Goal: Information Seeking & Learning: Find specific fact

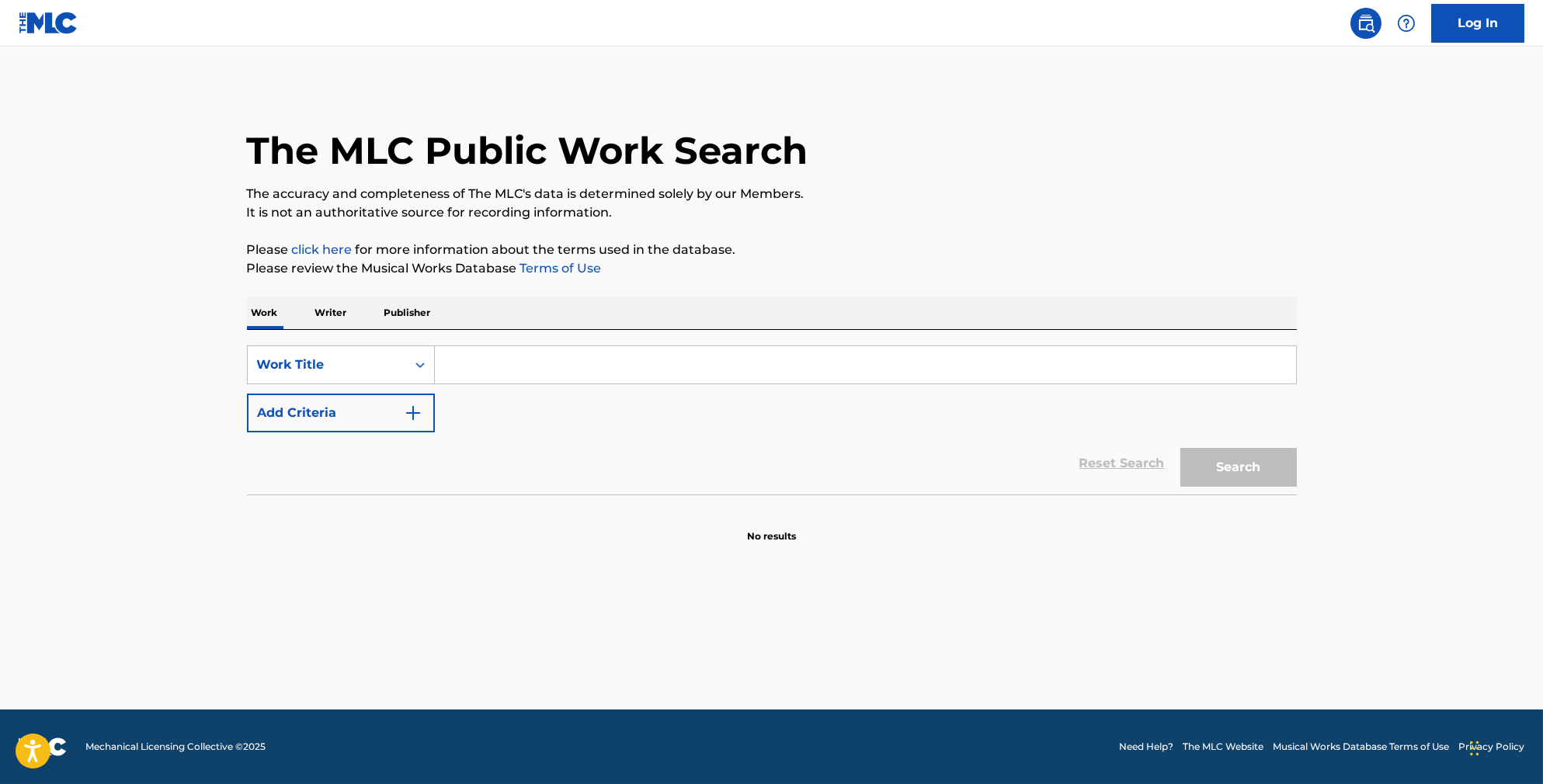
click at [514, 371] on input "Search Form" at bounding box center [866, 365] width 862 height 37
type input "[PERSON_NAME] freak"
click at [336, 432] on button "Add Criteria" at bounding box center [341, 413] width 188 height 39
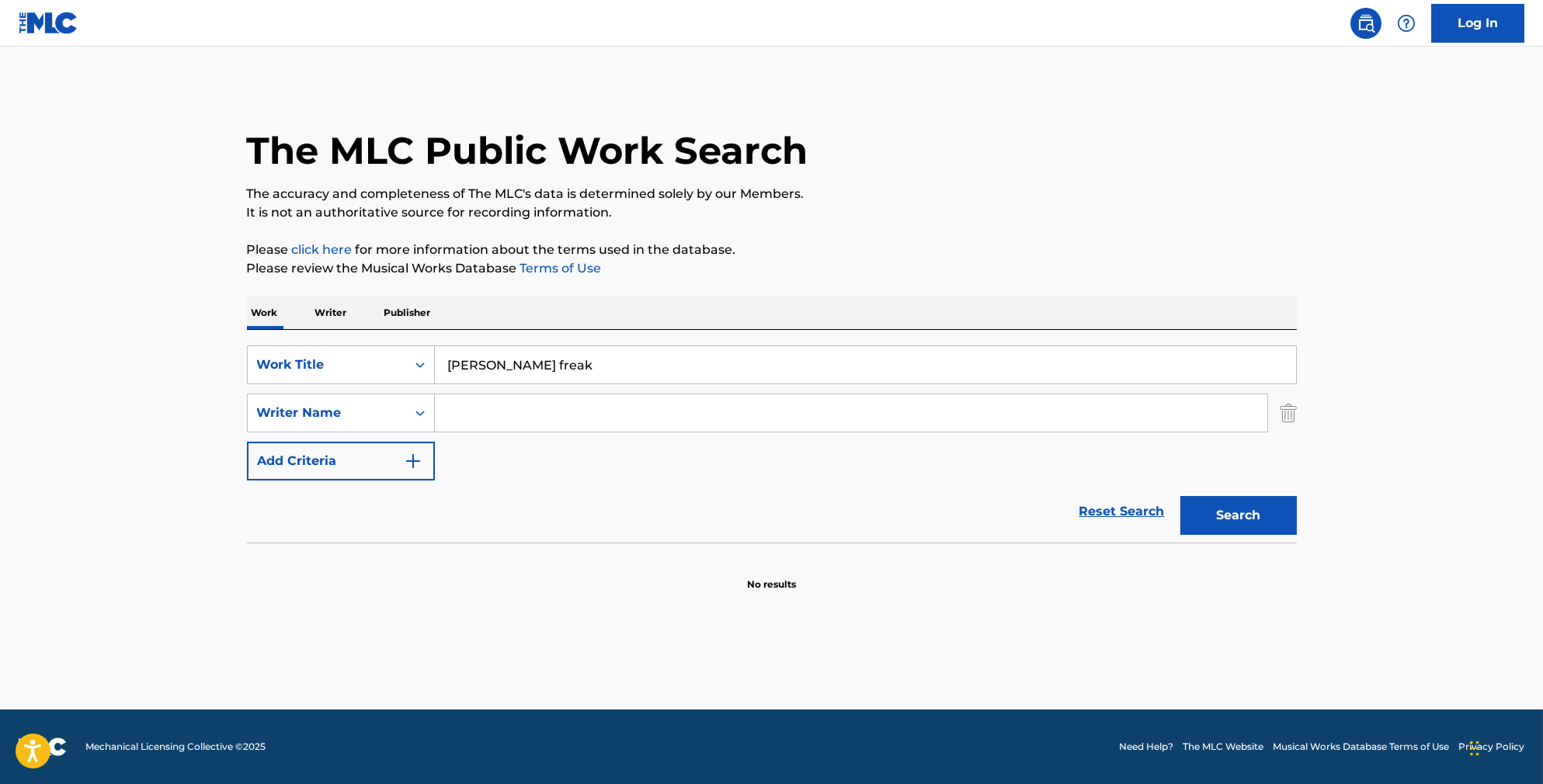
click at [484, 432] on input "Search Form" at bounding box center [851, 413] width 833 height 37
type input "[PERSON_NAME]"
click at [1266, 535] on button "Search" at bounding box center [1239, 515] width 116 height 39
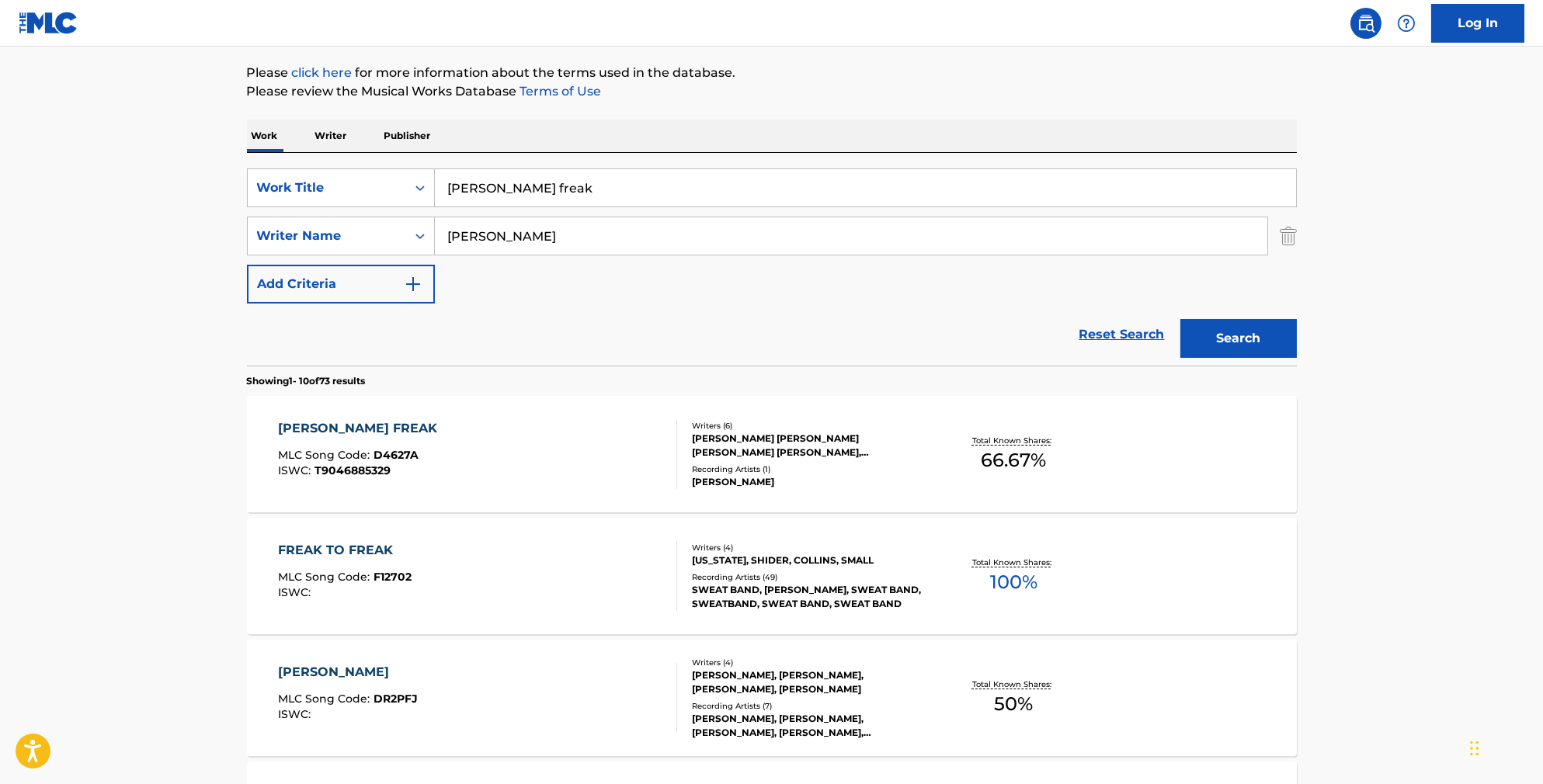
scroll to position [258, 0]
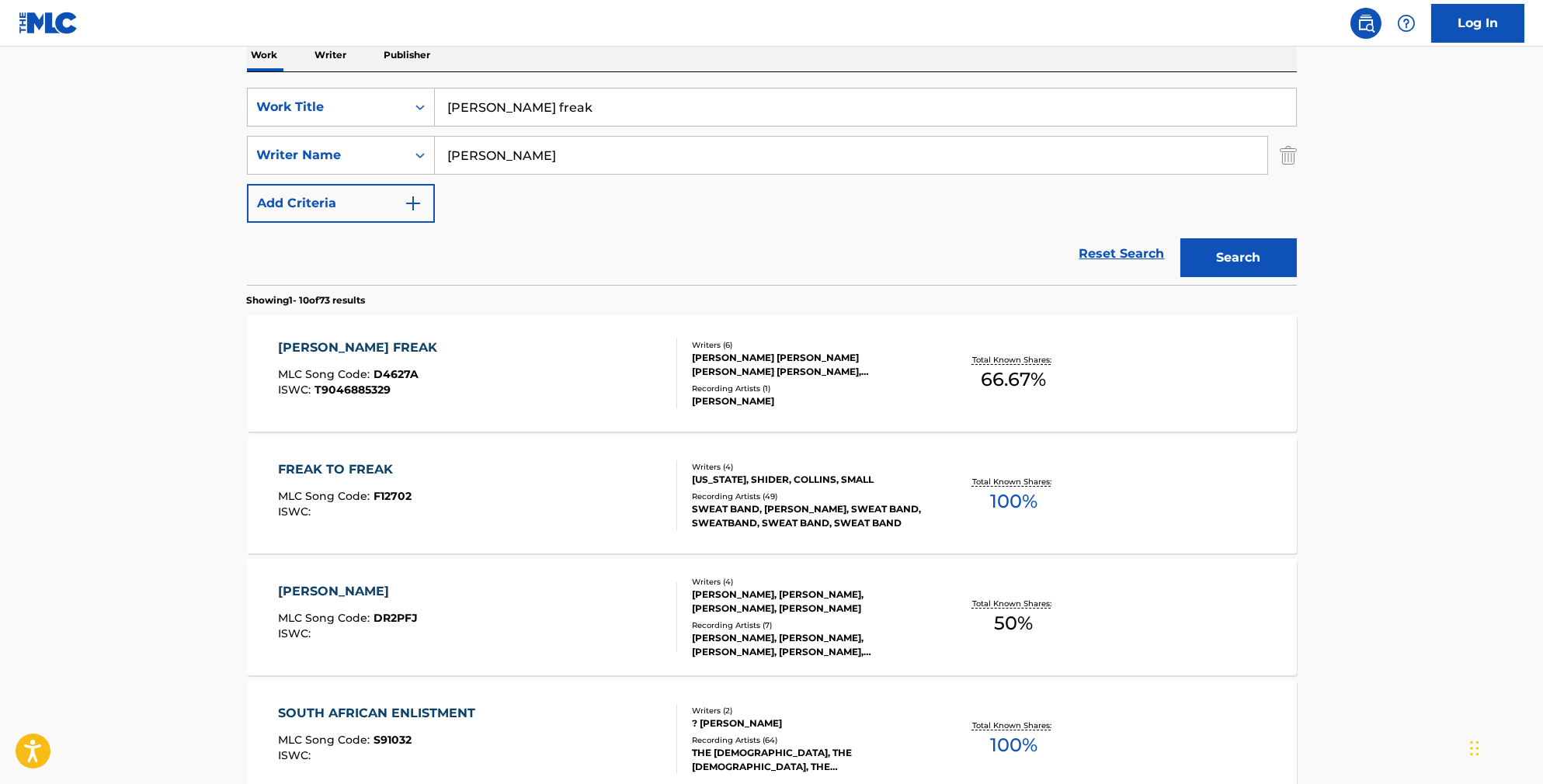
click at [575, 374] on div "[PERSON_NAME] FREAK MLC Song Code : D4627A ISWC : T9046885329" at bounding box center [477, 374] width 399 height 70
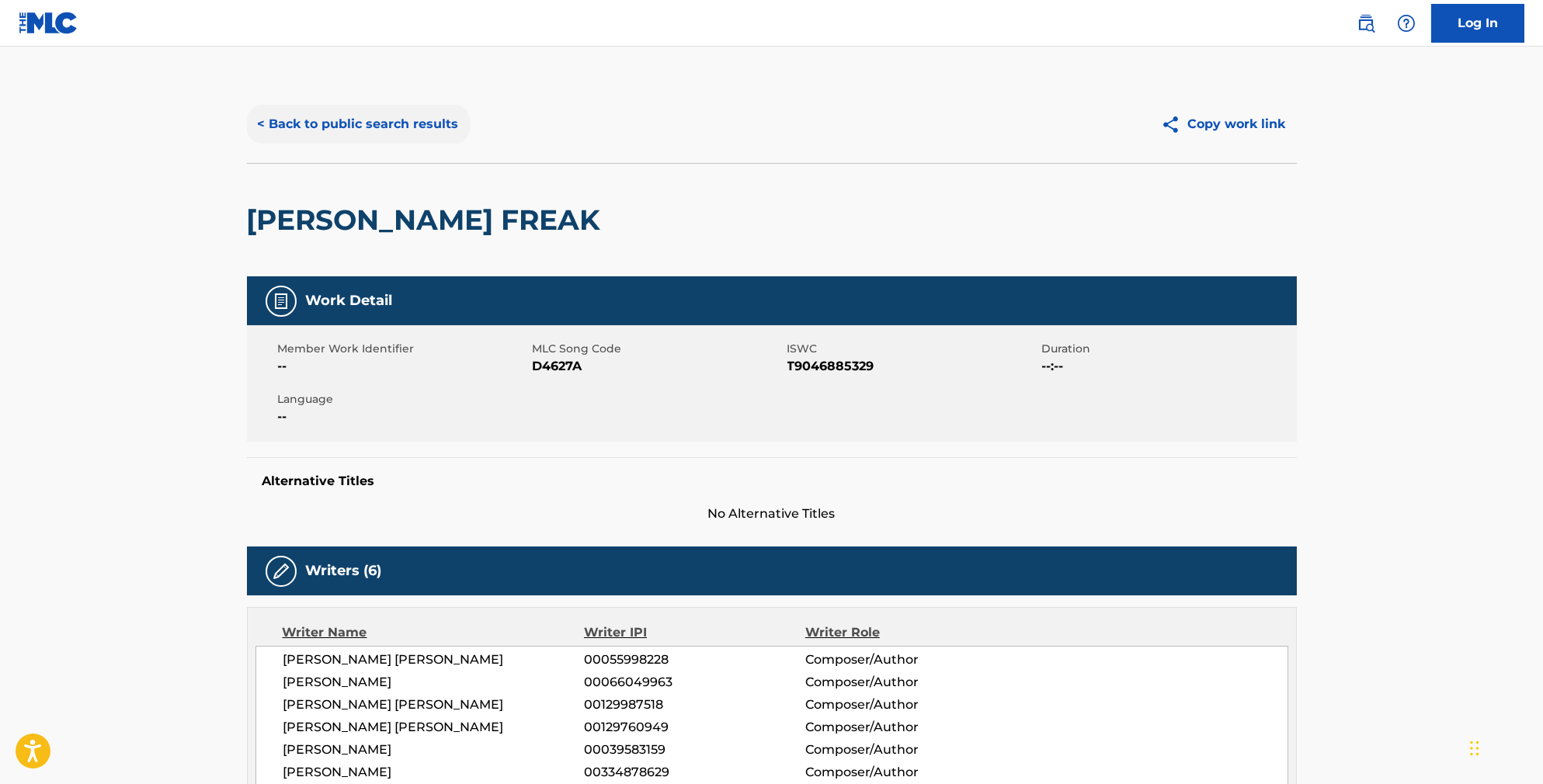
click at [359, 125] on button "< Back to public search results" at bounding box center [359, 124] width 223 height 39
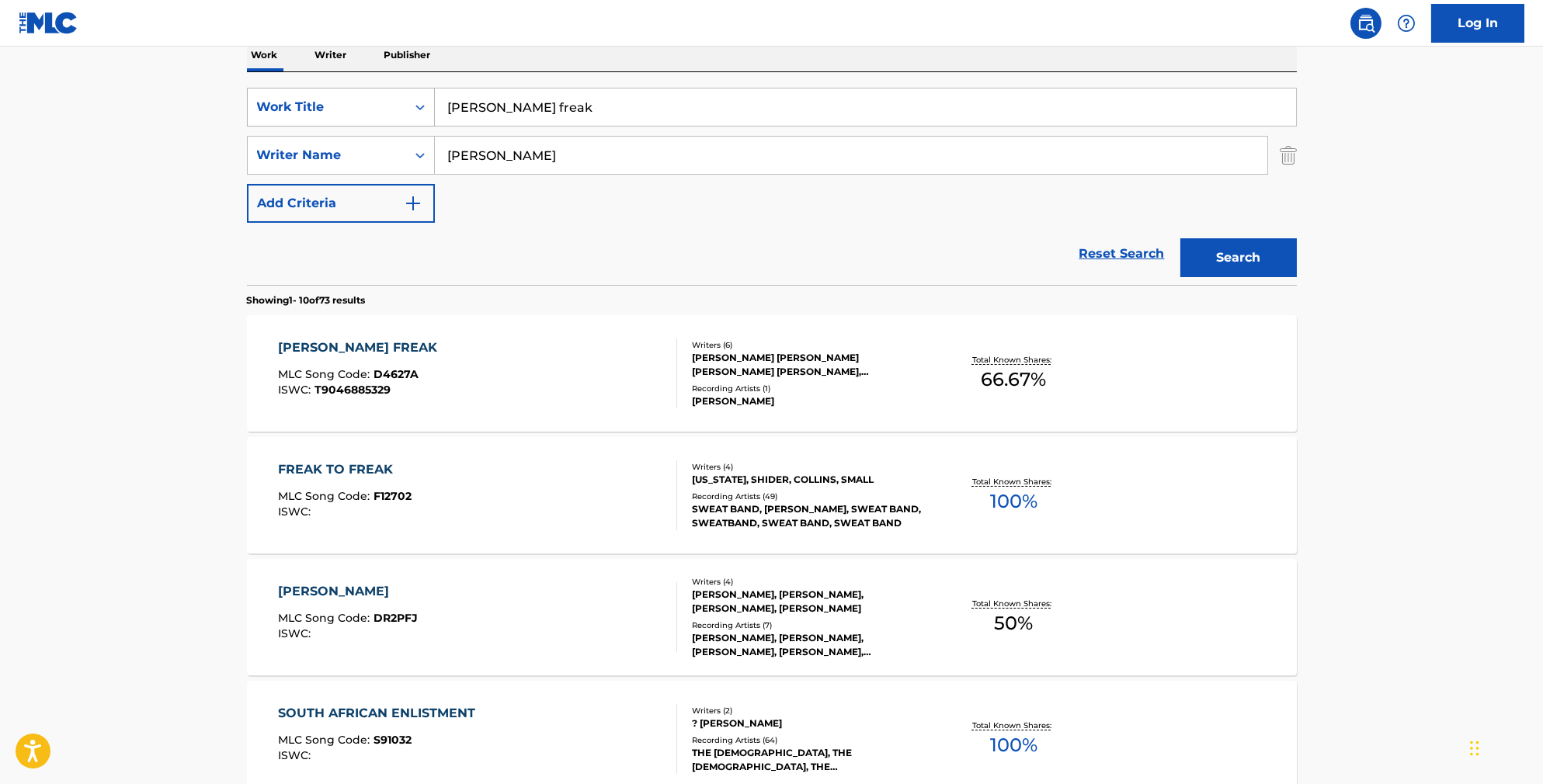
drag, startPoint x: 577, startPoint y: 125, endPoint x: 359, endPoint y: 97, distance: 219.8
click at [359, 97] on div "SearchWithCriteriab841cb5d-9188-4ef1-8b9a-7f8ac0a6e32c Work Title [PERSON_NAME]…" at bounding box center [772, 107] width 1050 height 39
type input "free.k"
click at [1266, 276] on button "Search" at bounding box center [1239, 257] width 116 height 39
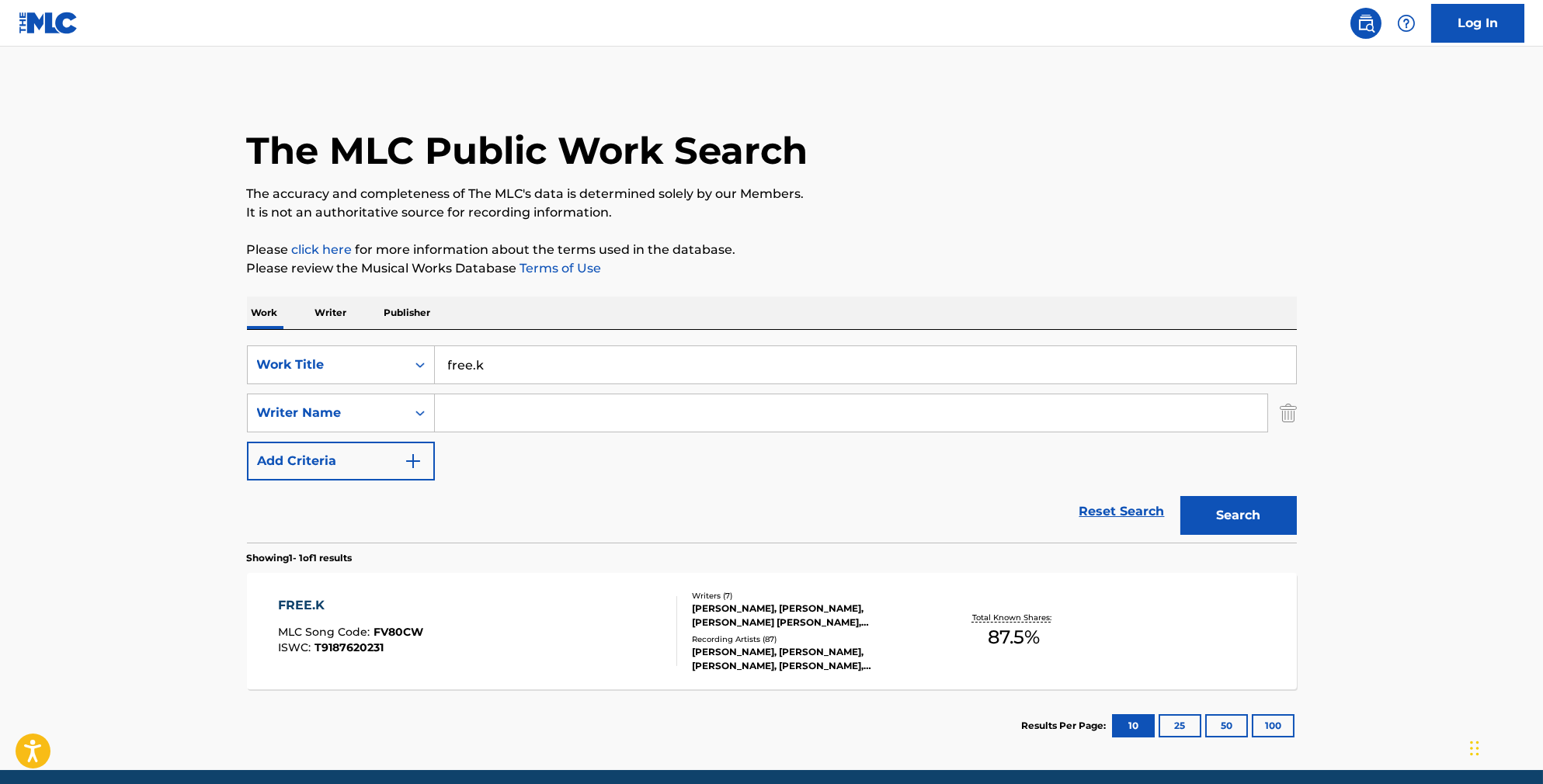
click at [498, 632] on div "FREE.K MLC Song Code : FV80CW ISWC : T9187620231" at bounding box center [477, 631] width 399 height 70
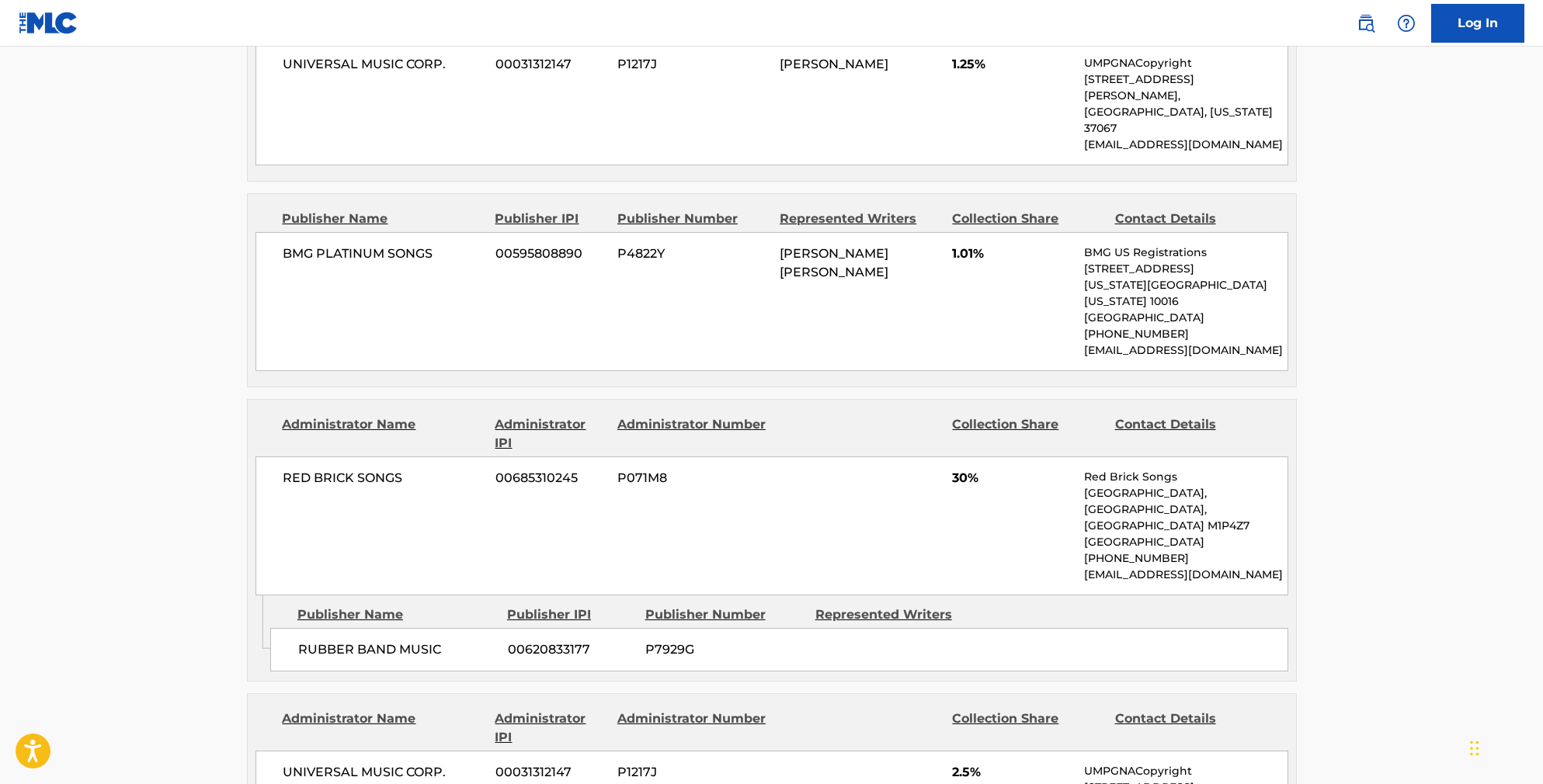
scroll to position [1229, 0]
